Goal: Task Accomplishment & Management: Manage account settings

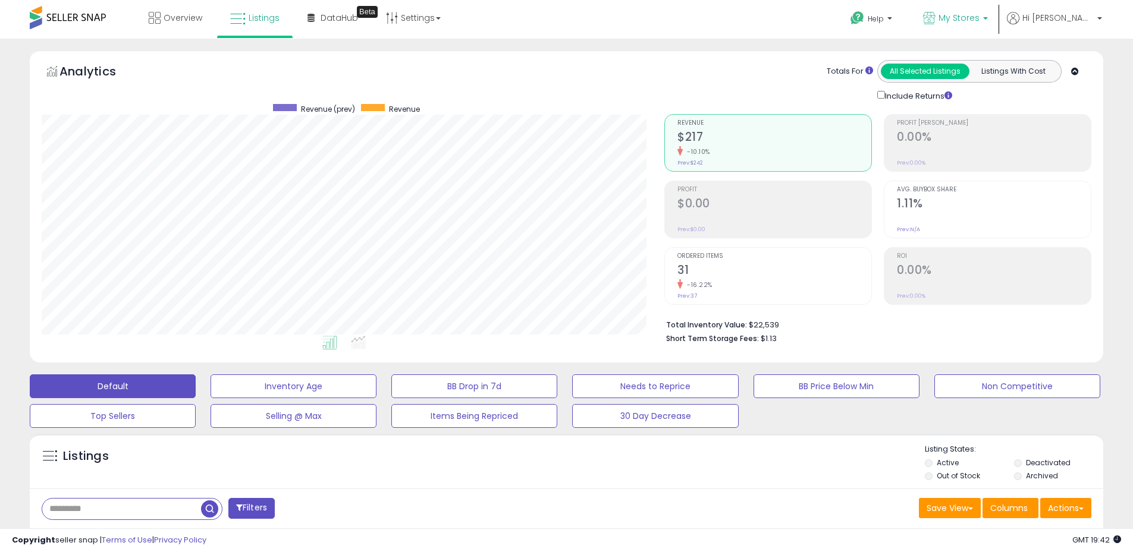
click at [979, 18] on span "My Stores" at bounding box center [958, 18] width 41 height 12
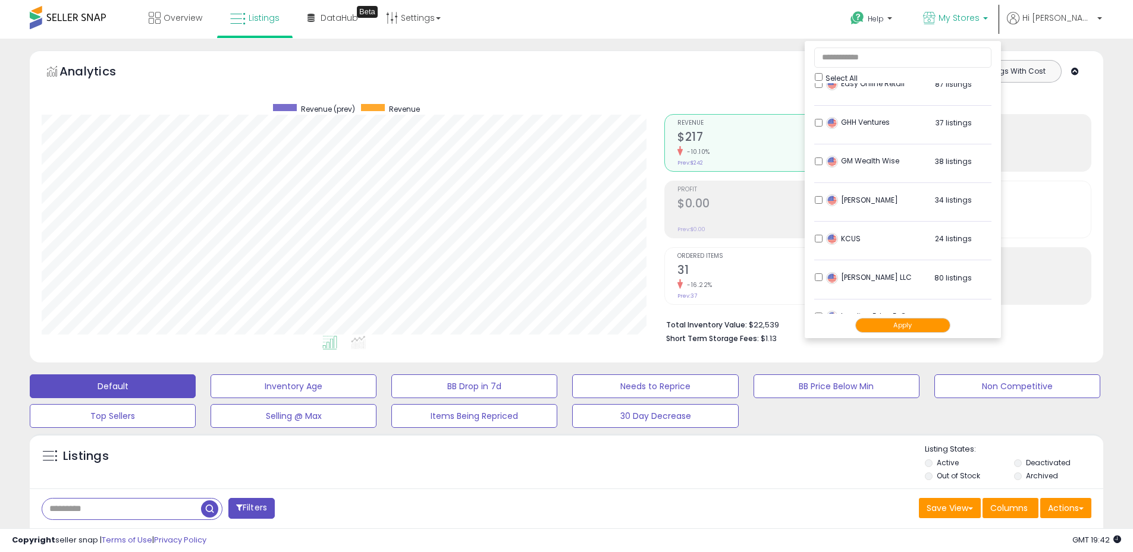
scroll to position [171, 0]
click at [922, 324] on button "Apply" at bounding box center [902, 325] width 95 height 15
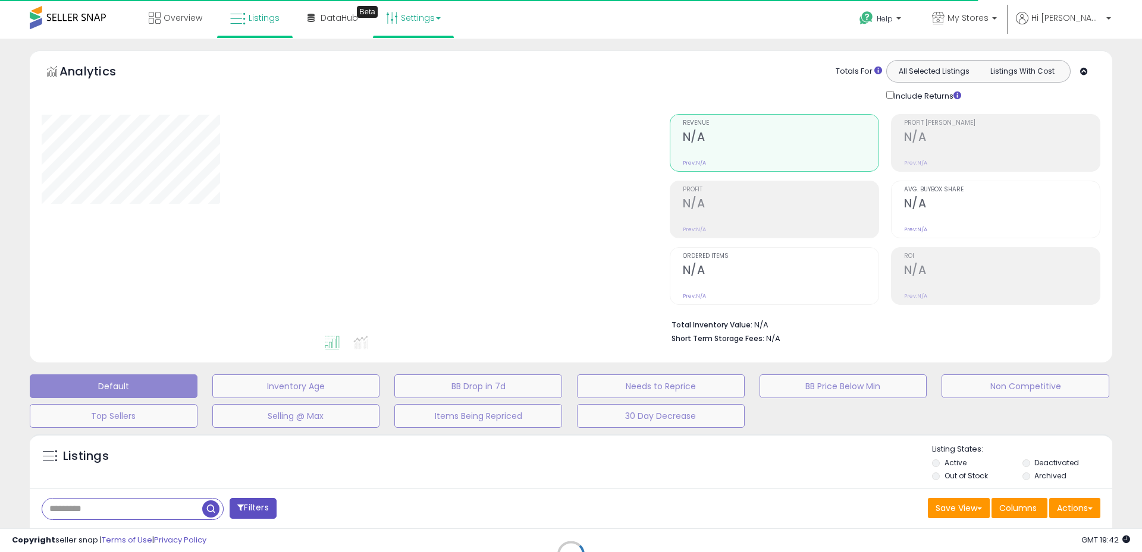
click at [429, 23] on link "Settings" at bounding box center [413, 18] width 73 height 36
click at [422, 61] on link "Store settings" at bounding box center [415, 60] width 54 height 11
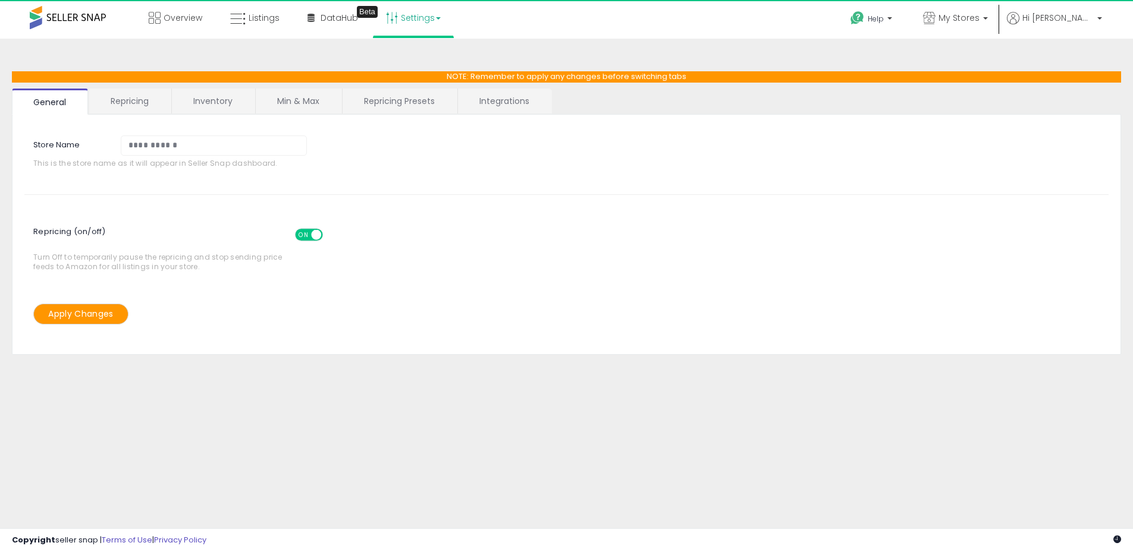
click at [307, 106] on link "Min & Max" at bounding box center [298, 101] width 85 height 25
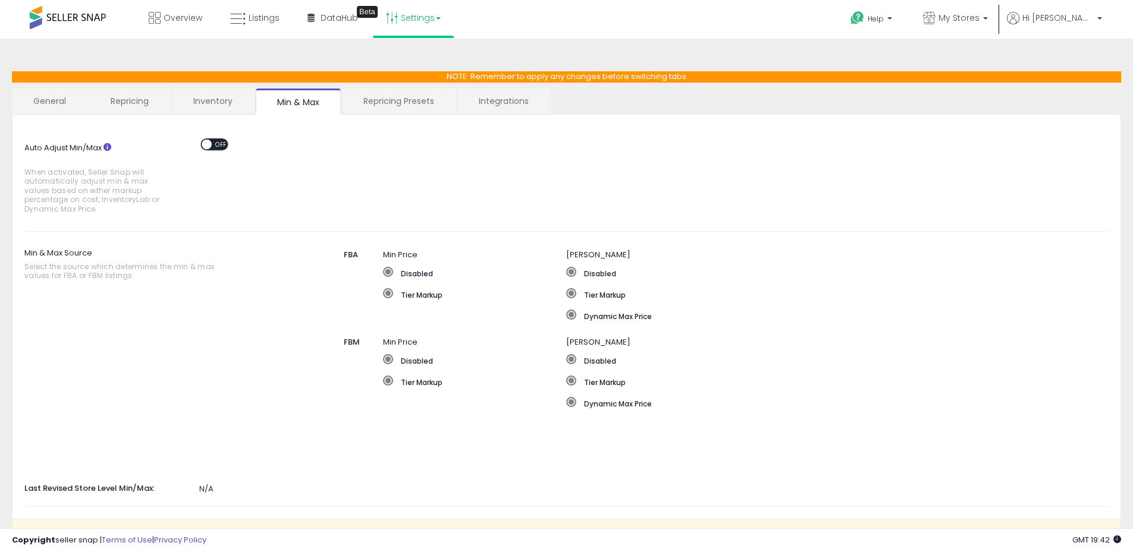
click at [218, 146] on span "OFF" at bounding box center [221, 144] width 19 height 10
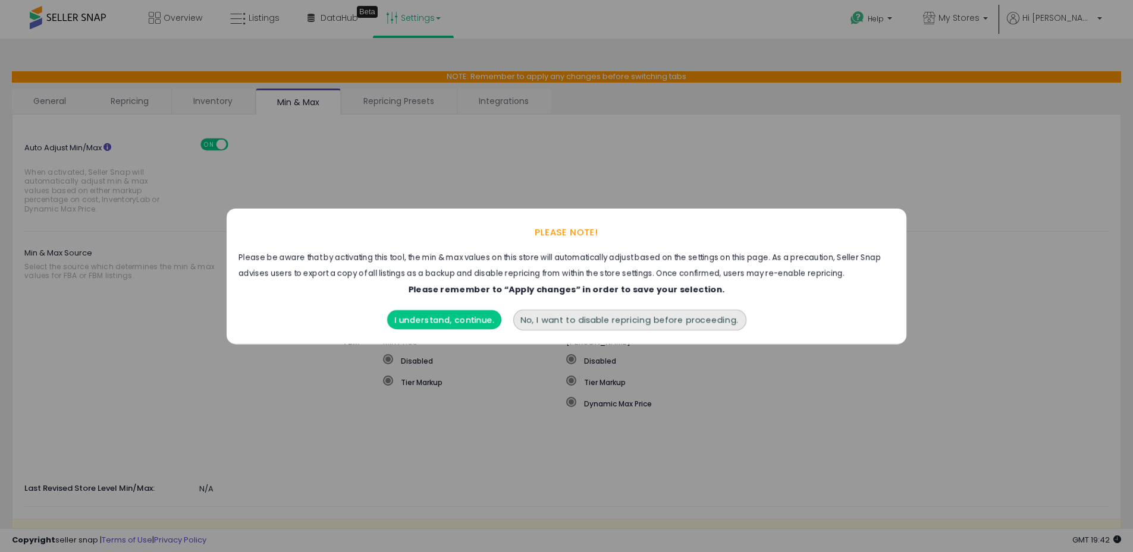
click at [457, 314] on button "I understand, continue." at bounding box center [444, 319] width 114 height 19
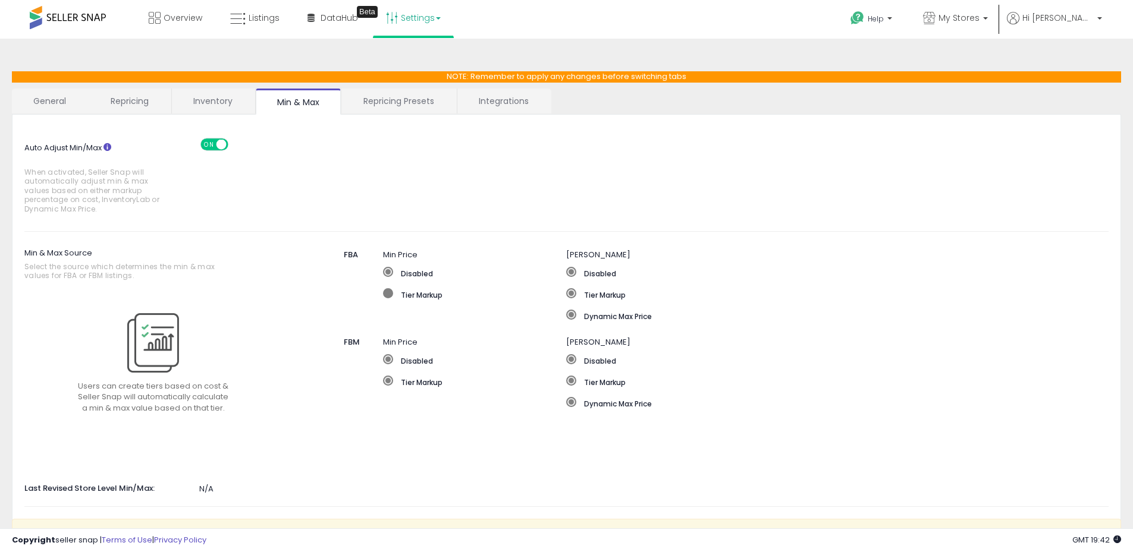
click at [385, 294] on span at bounding box center [388, 293] width 10 height 10
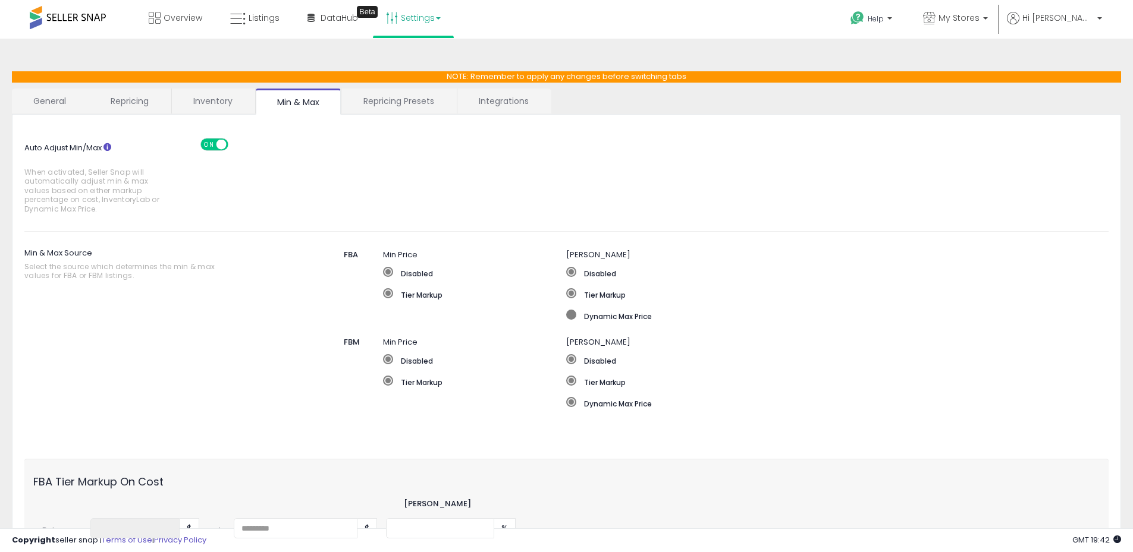
click at [574, 317] on span at bounding box center [571, 315] width 10 height 10
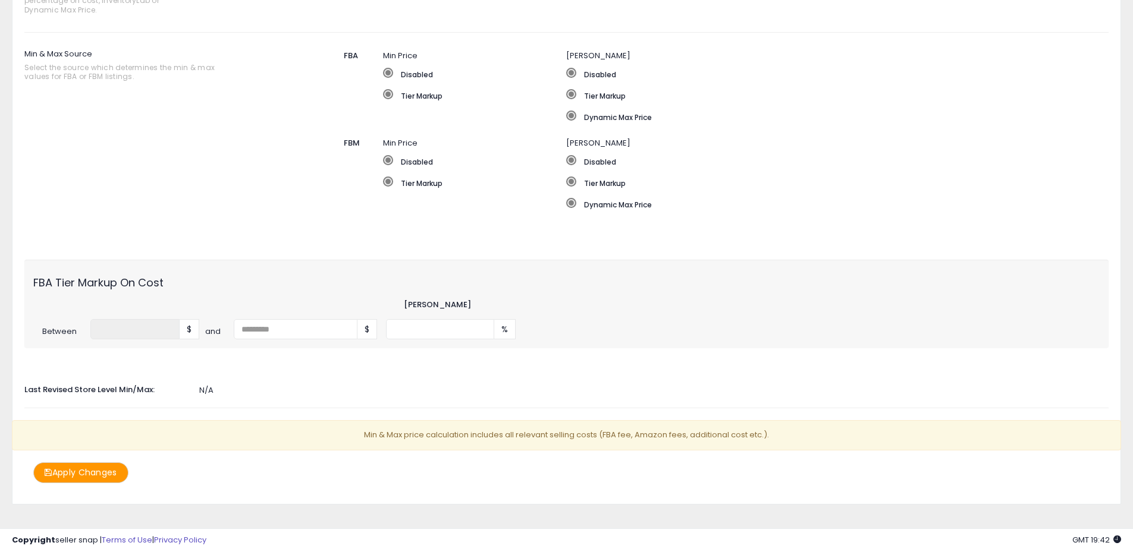
scroll to position [211, 0]
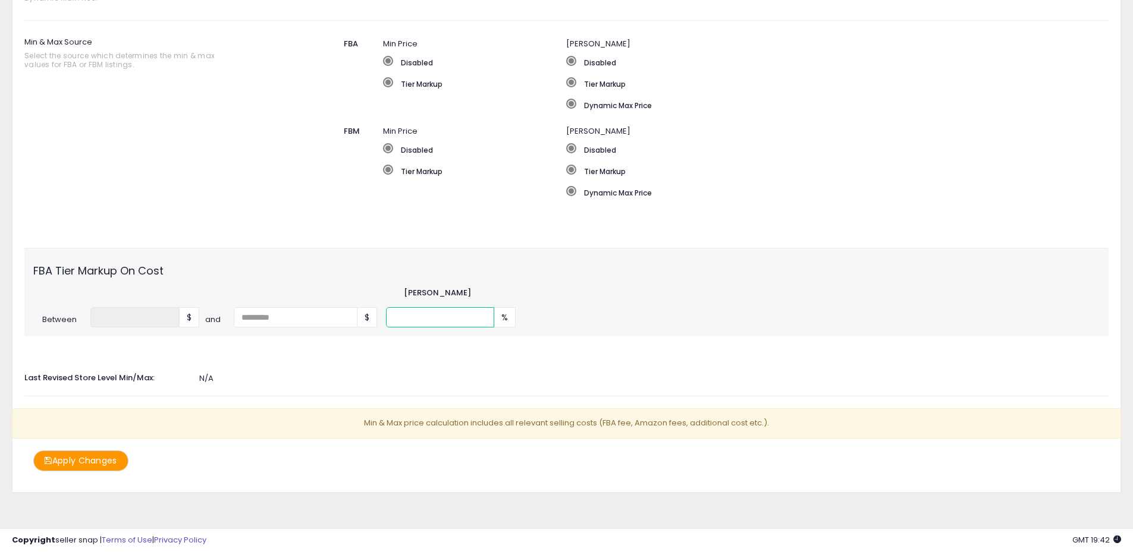
click at [436, 314] on input "number" at bounding box center [440, 317] width 108 height 20
type input "*"
click at [287, 143] on div at bounding box center [152, 161] width 275 height 119
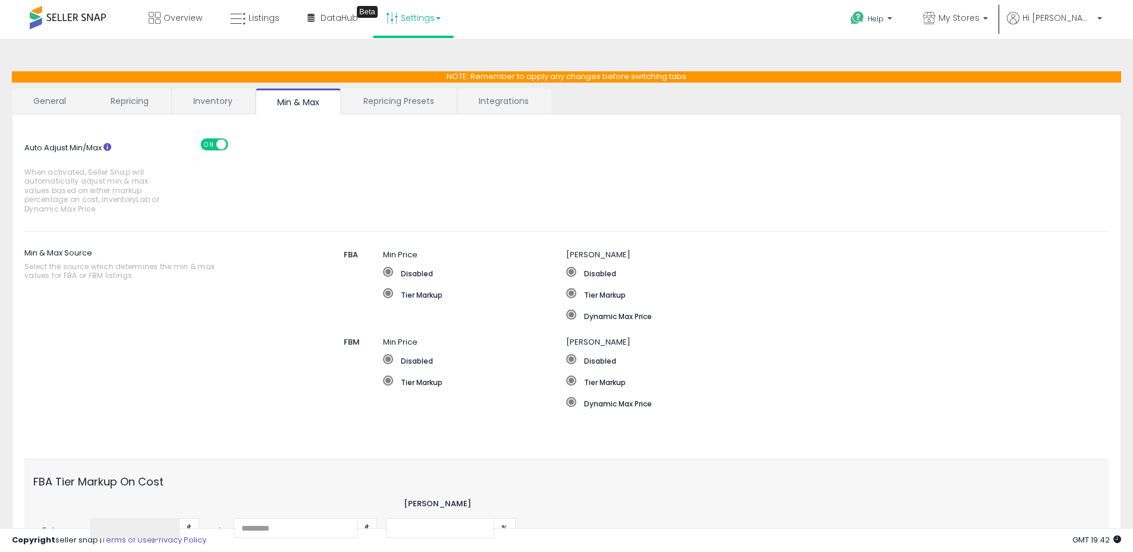
click at [131, 103] on link "Repricing" at bounding box center [129, 101] width 81 height 25
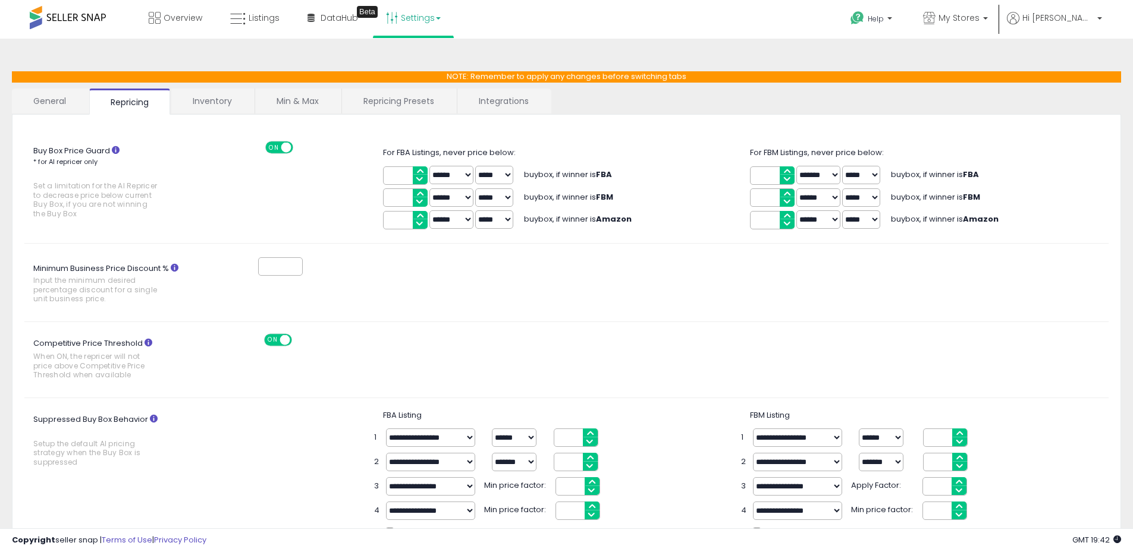
click at [313, 99] on link "Min & Max" at bounding box center [297, 101] width 85 height 25
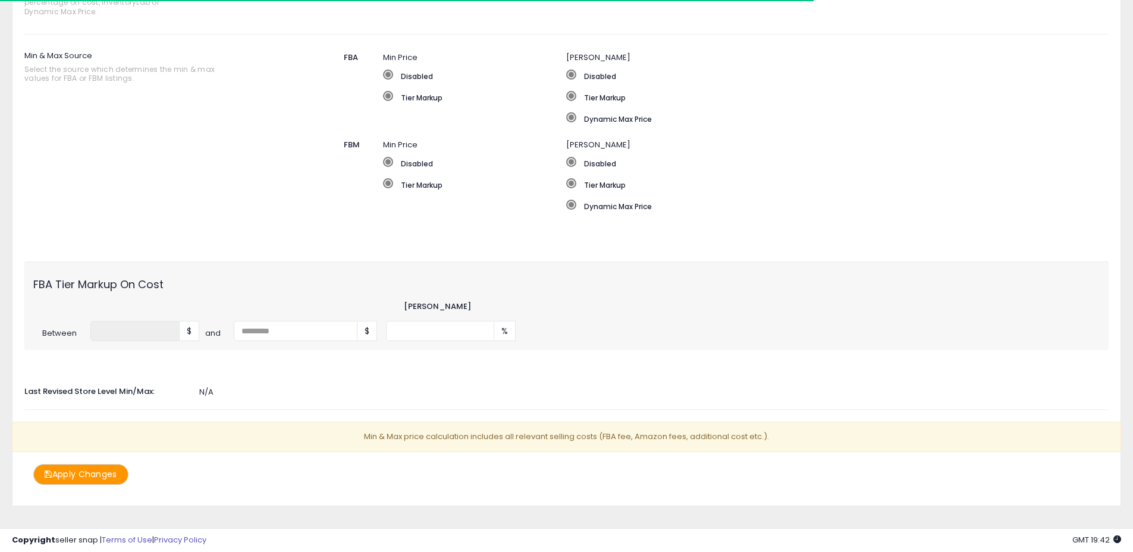
scroll to position [211, 0]
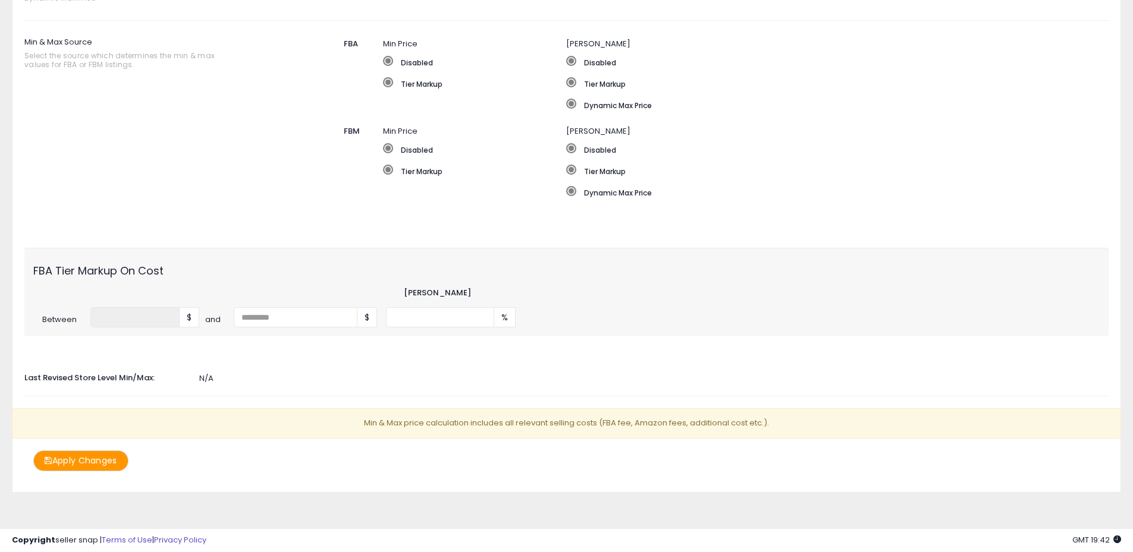
click at [108, 458] on button "Apply Changes" at bounding box center [80, 461] width 95 height 21
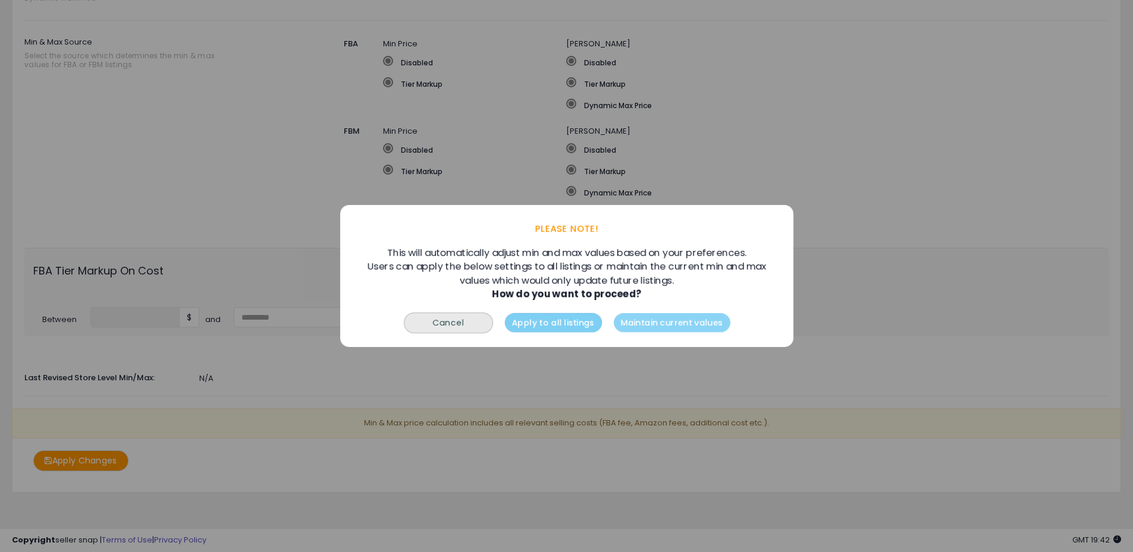
click at [555, 323] on button "Apply to all listings" at bounding box center [552, 322] width 97 height 19
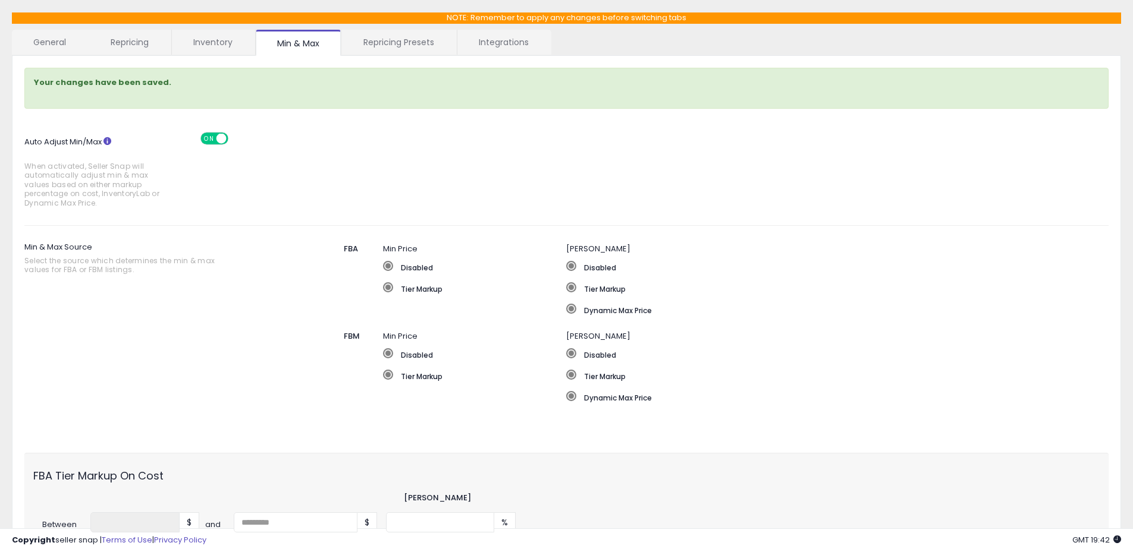
scroll to position [0, 0]
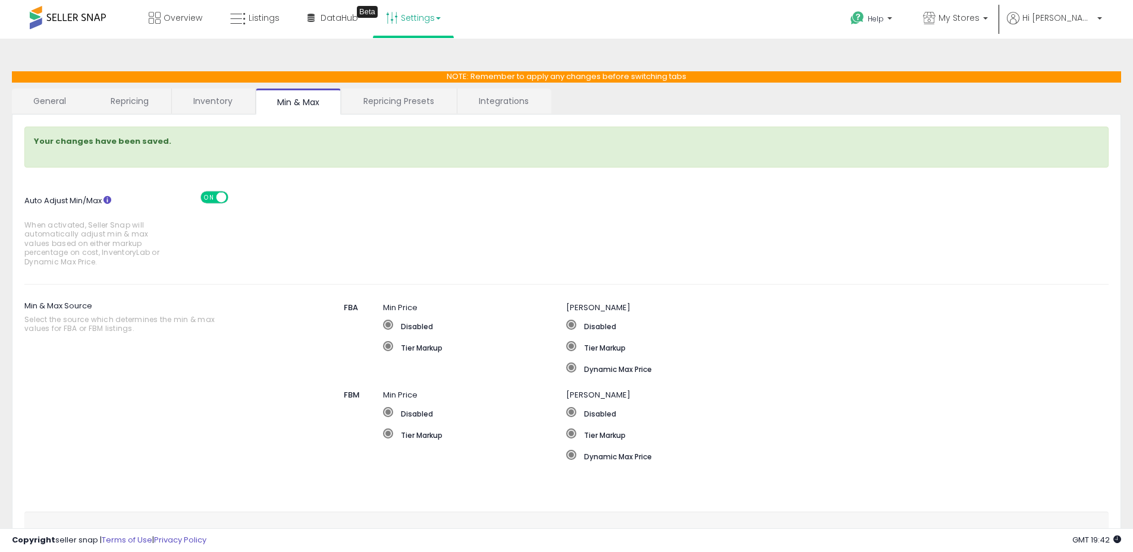
click at [127, 102] on link "Repricing" at bounding box center [129, 101] width 81 height 25
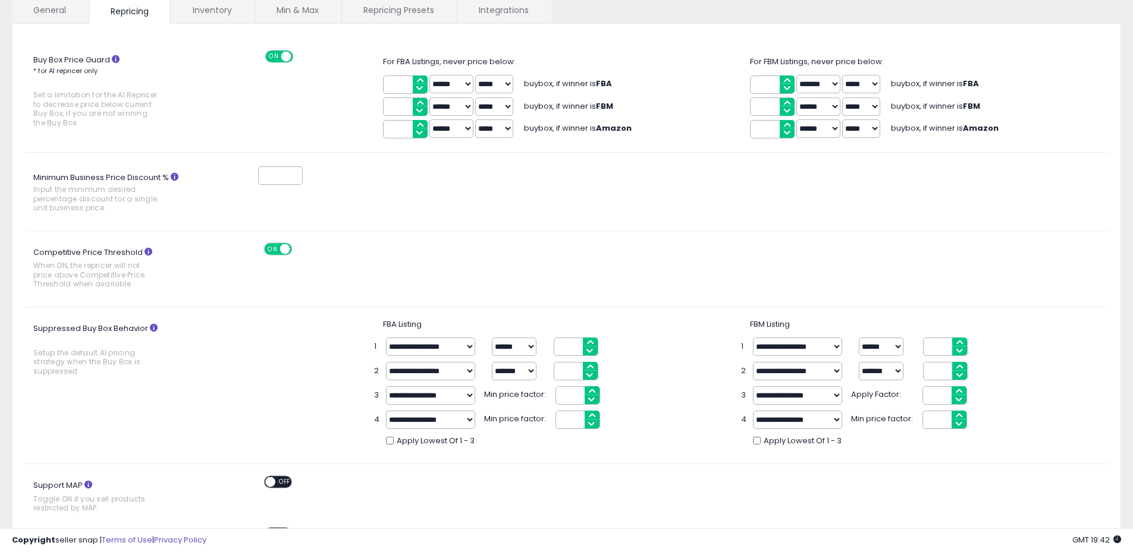
scroll to position [473, 0]
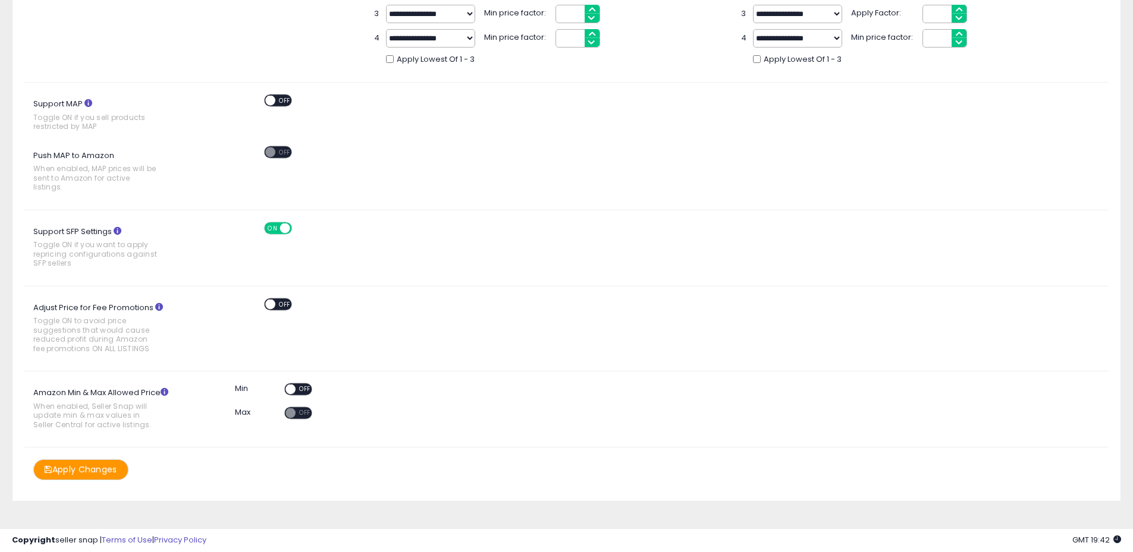
click at [298, 385] on span "OFF" at bounding box center [305, 390] width 19 height 10
click at [98, 460] on button "Apply Changes" at bounding box center [80, 470] width 95 height 21
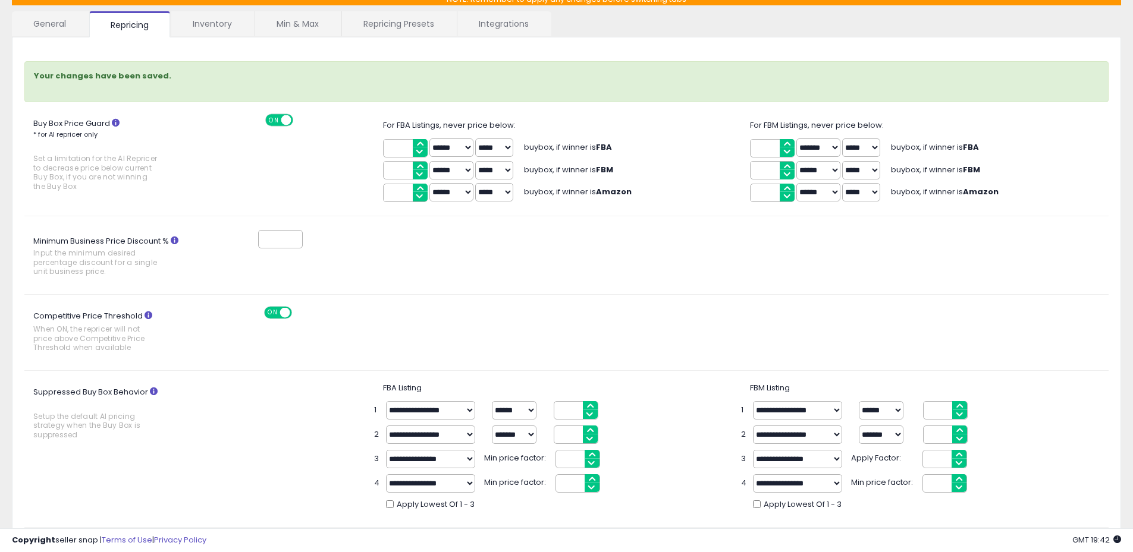
scroll to position [0, 0]
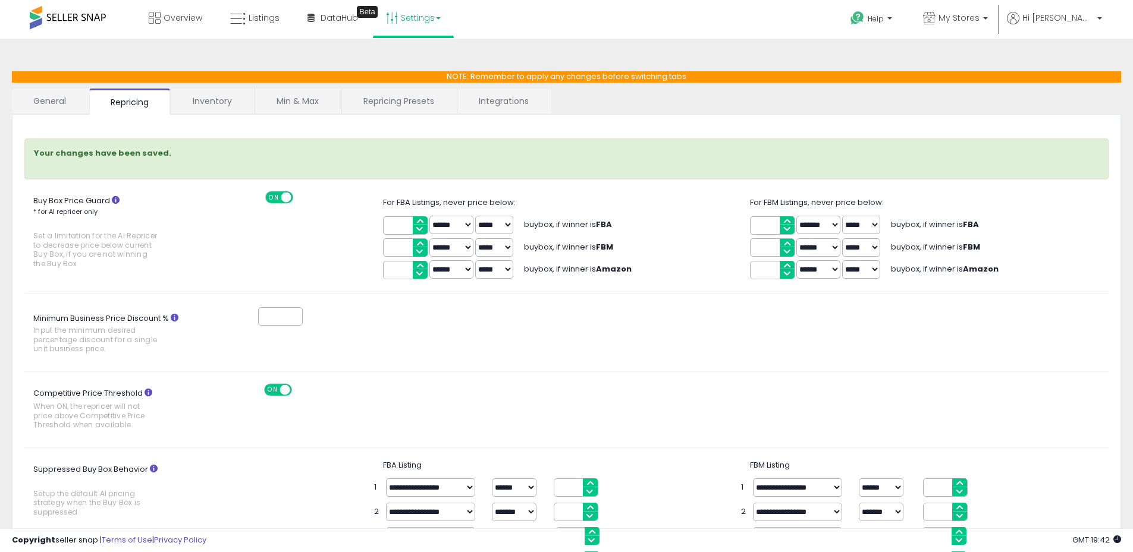
click at [70, 98] on link "General" at bounding box center [50, 101] width 76 height 25
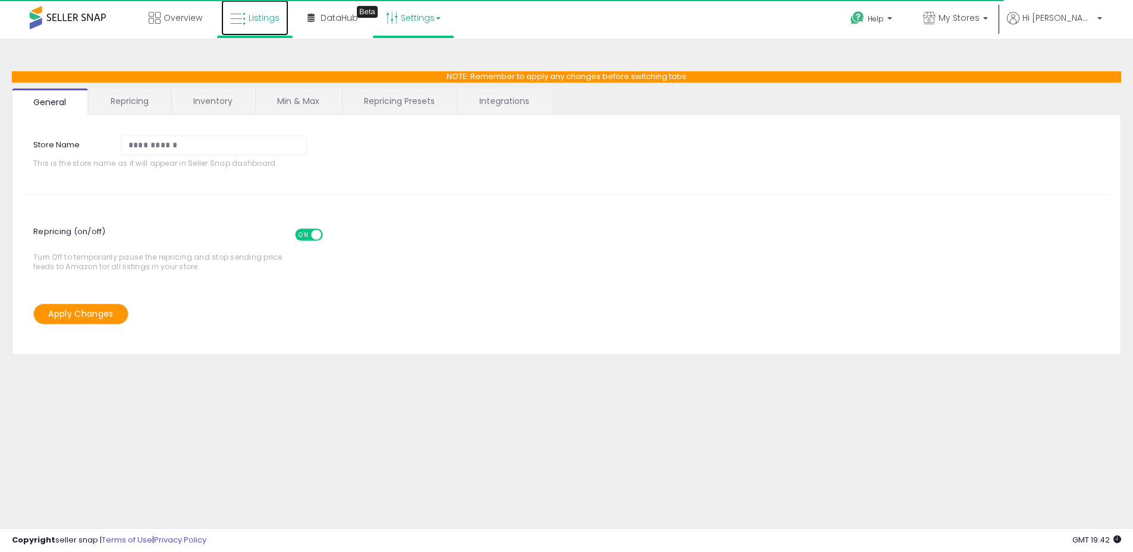
click at [243, 18] on icon at bounding box center [237, 18] width 15 height 15
